Goal: Task Accomplishment & Management: Use online tool/utility

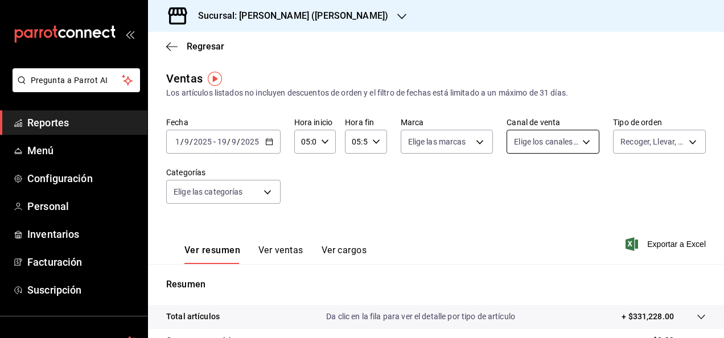
click at [581, 142] on body "Pregunta a Parrot AI Reportes Menú Configuración Personal Inventarios Facturaci…" at bounding box center [362, 169] width 724 height 338
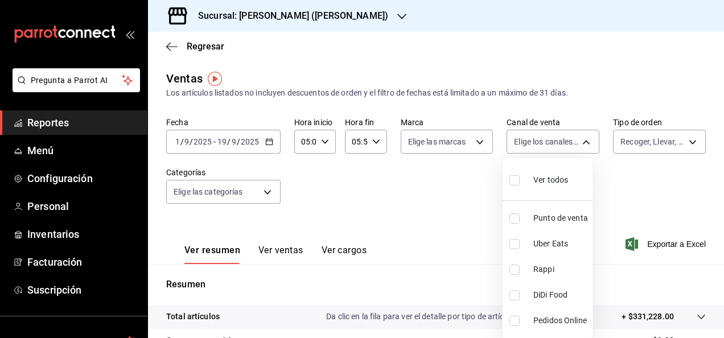
click at [637, 148] on div at bounding box center [362, 169] width 724 height 338
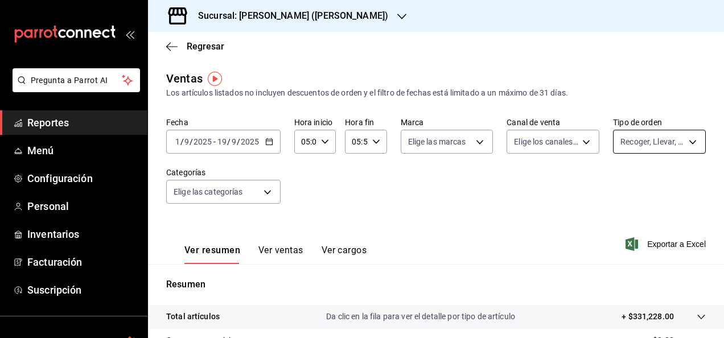
click at [637, 148] on body "Pregunta a Parrot AI Reportes Menú Configuración Personal Inventarios Facturaci…" at bounding box center [362, 169] width 724 height 338
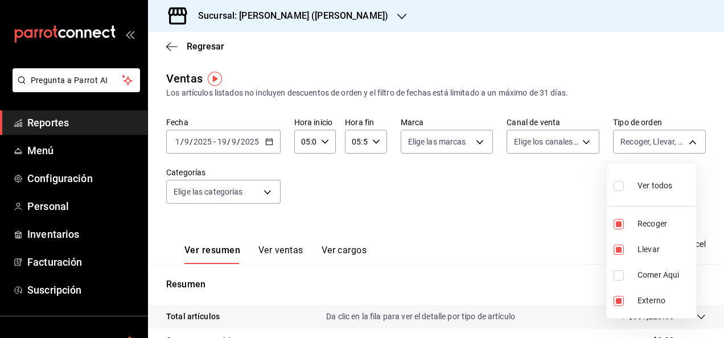
click at [620, 184] on input "checkbox" at bounding box center [619, 186] width 10 height 10
checkbox input "true"
type input "e22fa5c9-a89e-41b0-8860-3ae797de52dc,d5ed7011-f835-4d0c-a8fc-5f0f01446209,0cbc4…"
checkbox input "true"
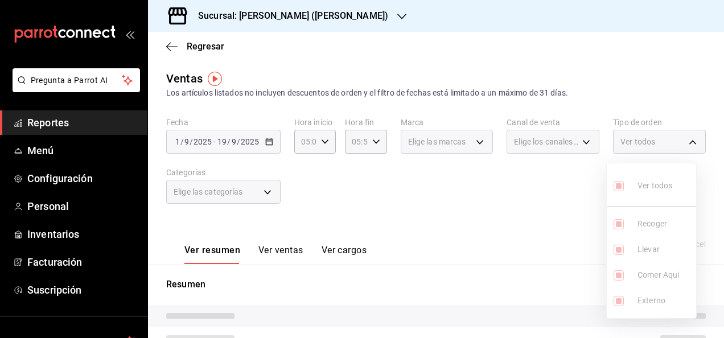
click at [618, 185] on ul "Ver todos Recoger Llevar Comer Aqui Externo" at bounding box center [651, 240] width 89 height 155
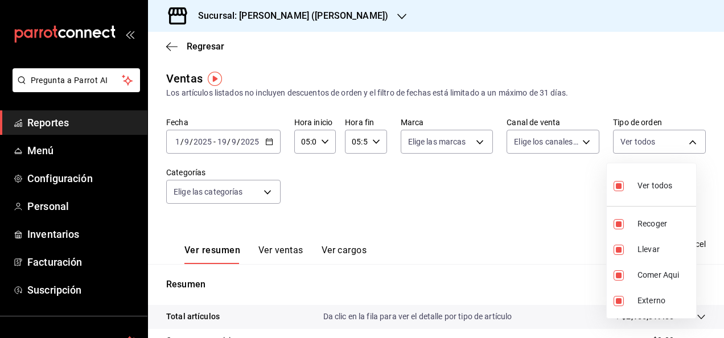
click at [616, 186] on input "checkbox" at bounding box center [619, 186] width 10 height 10
checkbox input "false"
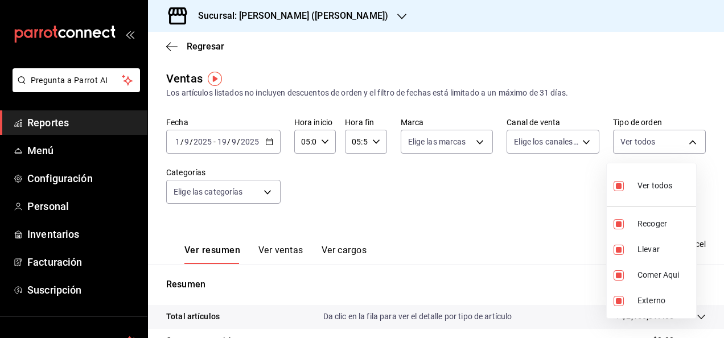
checkbox input "false"
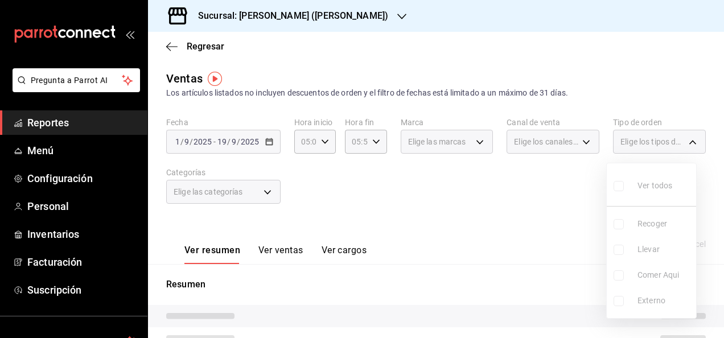
click at [558, 206] on div at bounding box center [362, 169] width 724 height 338
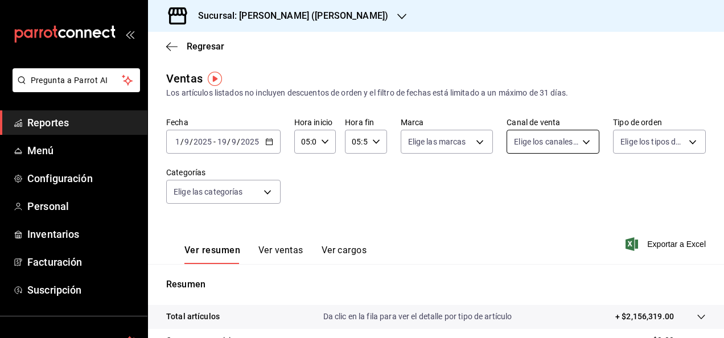
click at [577, 149] on body "Pregunta a Parrot AI Reportes Menú Configuración Personal Inventarios Facturaci…" at bounding box center [362, 169] width 724 height 338
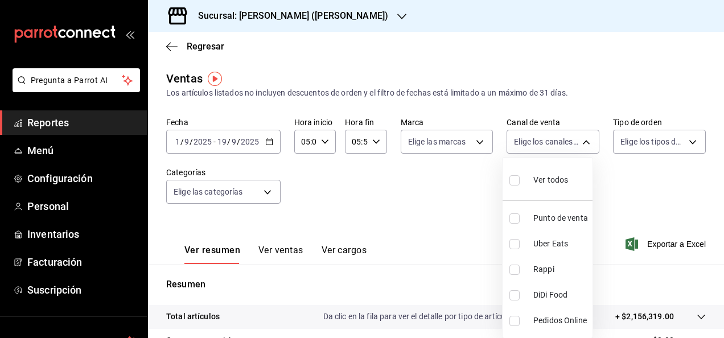
click at [515, 241] on input "checkbox" at bounding box center [515, 244] width 10 height 10
checkbox input "true"
type input "UBER_EATS"
click at [513, 248] on input "checkbox" at bounding box center [515, 244] width 10 height 10
checkbox input "false"
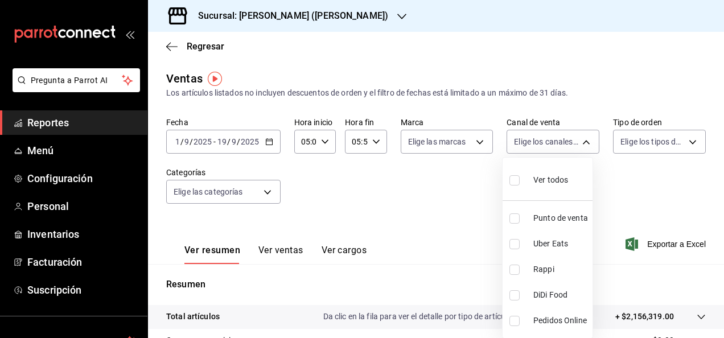
click at [515, 271] on input "checkbox" at bounding box center [515, 270] width 10 height 10
checkbox input "true"
type input "RAPPI"
click at [513, 269] on input "checkbox" at bounding box center [515, 270] width 10 height 10
checkbox input "false"
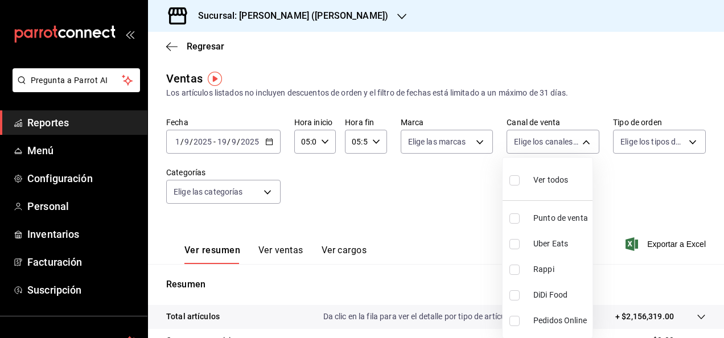
click at [671, 138] on div at bounding box center [362, 169] width 724 height 338
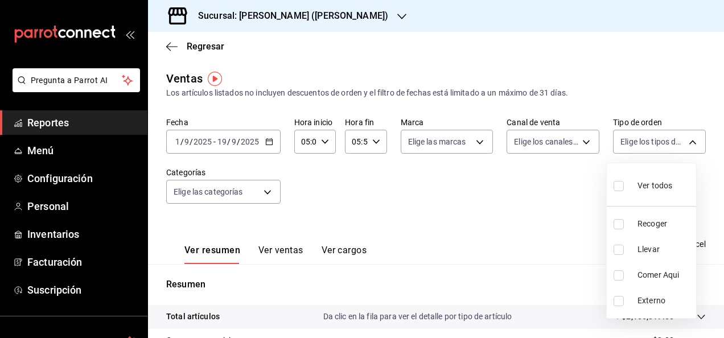
click at [671, 138] on body "Pregunta a Parrot AI Reportes Menú Configuración Personal Inventarios Facturaci…" at bounding box center [362, 169] width 724 height 338
click at [621, 296] on input "checkbox" at bounding box center [619, 301] width 10 height 10
checkbox input "true"
type input "EXTERNAL"
click at [574, 210] on div at bounding box center [362, 169] width 724 height 338
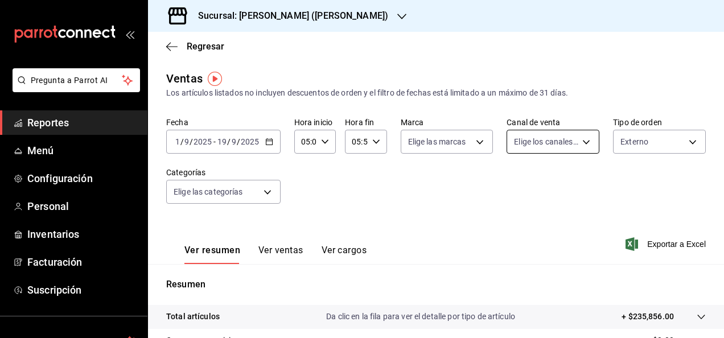
click at [577, 137] on body "Pregunta a Parrot AI Reportes Menú Configuración Personal Inventarios Facturaci…" at bounding box center [362, 169] width 724 height 338
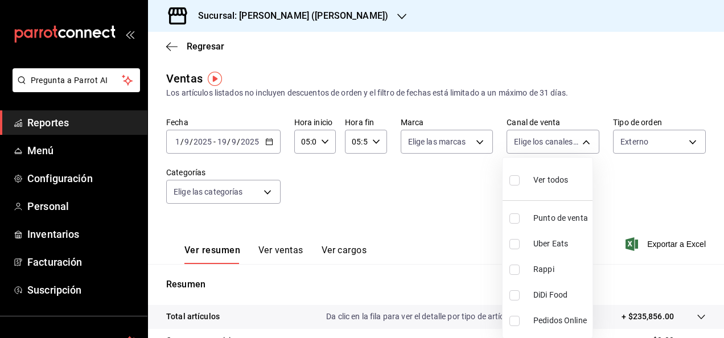
click at [664, 132] on div at bounding box center [362, 169] width 724 height 338
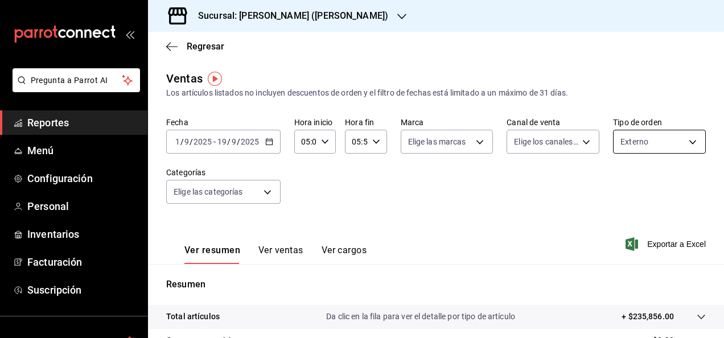
click at [662, 134] on body "Pregunta a Parrot AI Reportes Menú Configuración Personal Inventarios Facturaci…" at bounding box center [362, 169] width 724 height 338
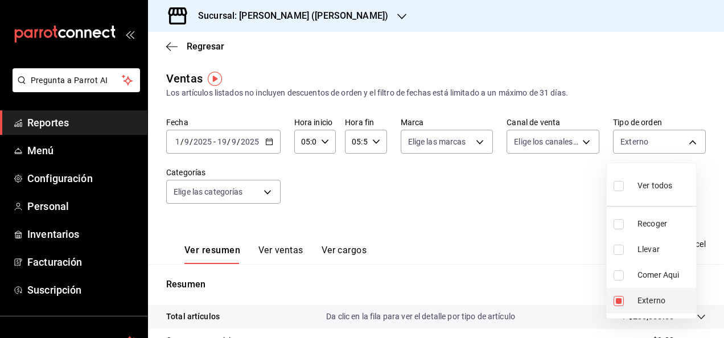
click at [623, 295] on li "Externo" at bounding box center [651, 301] width 89 height 26
checkbox input "false"
click at [618, 231] on li "Recoger" at bounding box center [651, 224] width 89 height 26
type input "e22fa5c9-a89e-41b0-8860-3ae797de52dc"
checkbox input "true"
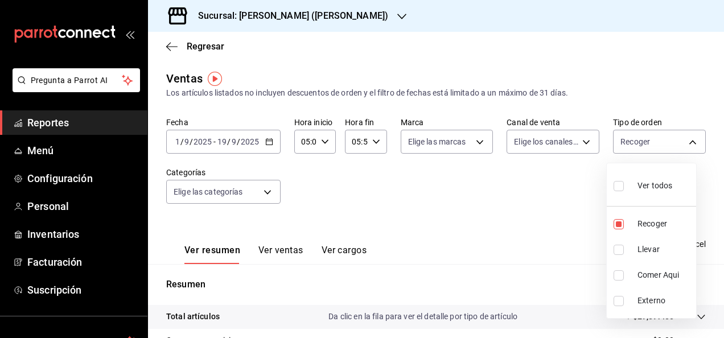
click at [618, 248] on input "checkbox" at bounding box center [619, 250] width 10 height 10
checkbox input "true"
type input "e22fa5c9-a89e-41b0-8860-3ae797de52dc,d5ed7011-f835-4d0c-a8fc-5f0f01446209"
click at [564, 244] on div at bounding box center [362, 169] width 724 height 338
